Goal: Find specific page/section: Find specific page/section

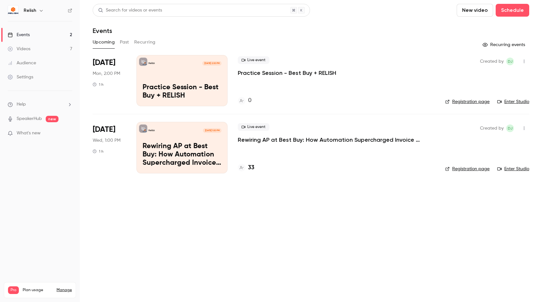
click at [302, 141] on p "Rewiring AP at Best Buy: How Automation Supercharged Invoice Processing & AP Ef…" at bounding box center [334, 140] width 192 height 8
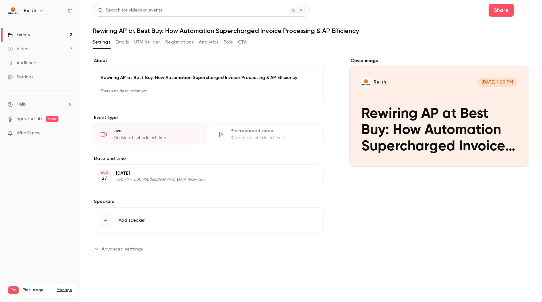
click at [176, 43] on button "Registrations" at bounding box center [179, 42] width 28 height 10
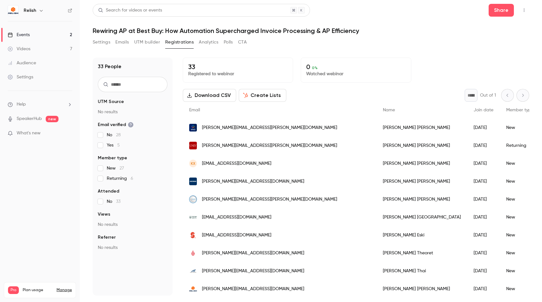
click at [401, 38] on div "Settings Emails UTM builder Registrations Analytics Polls CTA" at bounding box center [311, 43] width 437 height 13
